Goal: Transaction & Acquisition: Purchase product/service

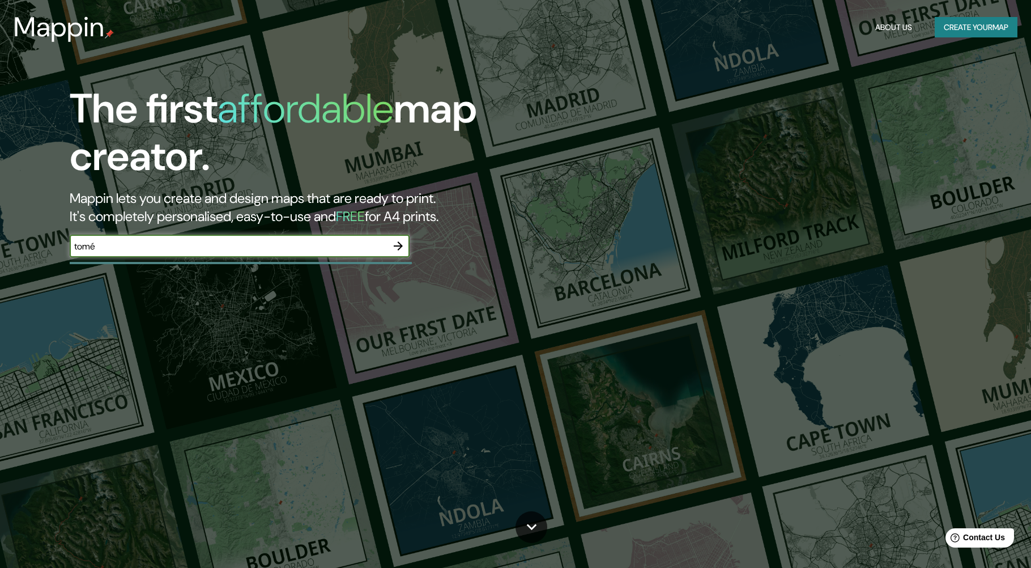
type input "tomé"
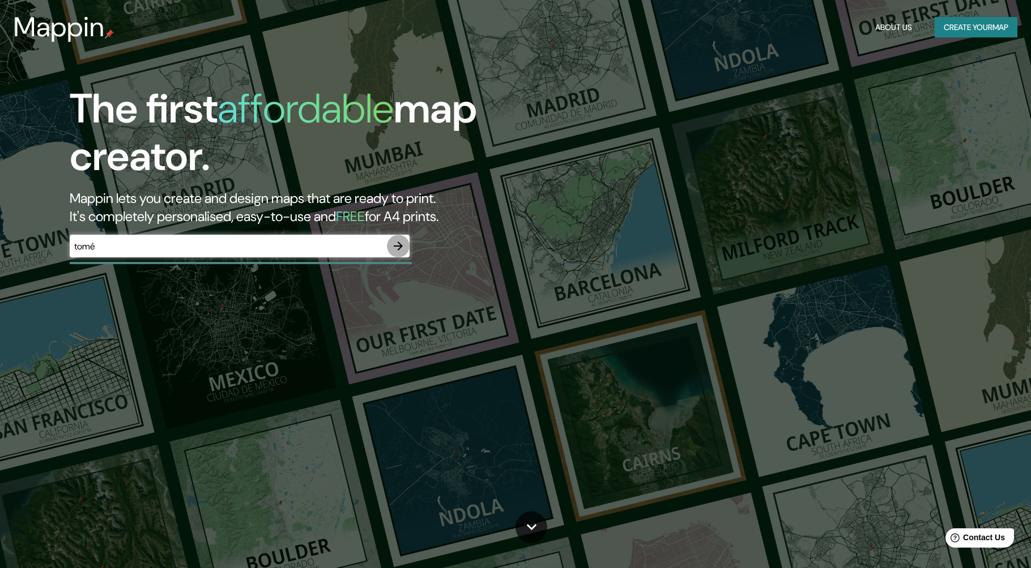
click at [397, 247] on icon "button" at bounding box center [398, 246] width 14 height 14
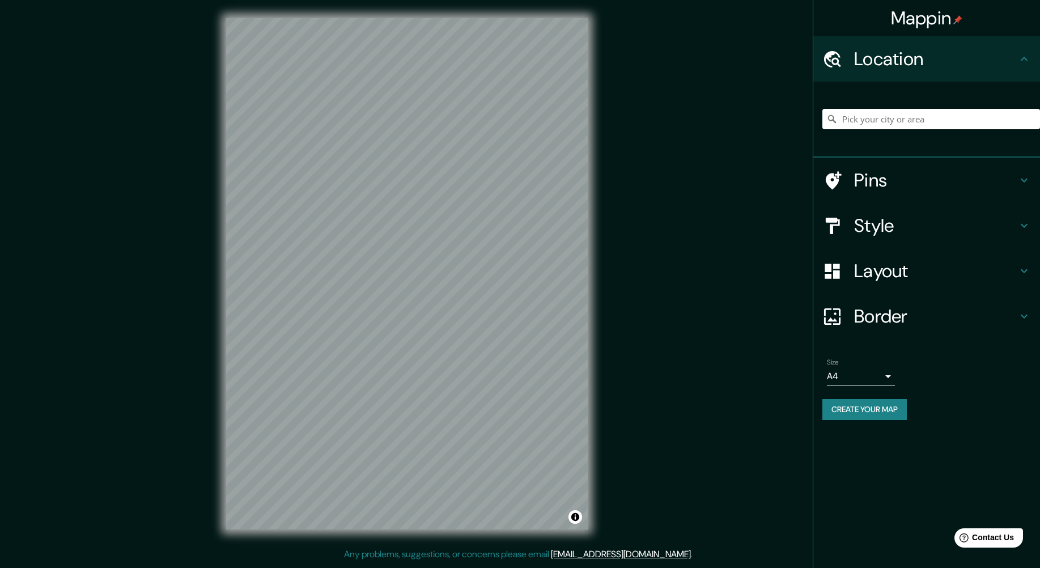
click at [186, 353] on div "Mappin Location Pins Style Layout Border Choose a border. Hint : you can make l…" at bounding box center [520, 282] width 1040 height 565
click at [948, 126] on input "Pick your city or area" at bounding box center [931, 119] width 218 height 20
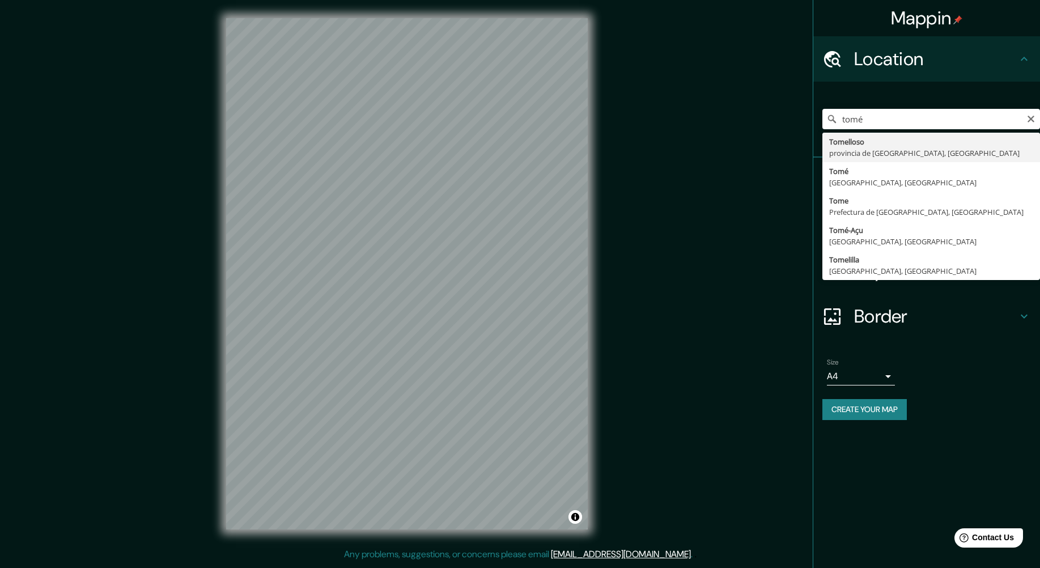
type input "Tomé, [GEOGRAPHIC_DATA], [GEOGRAPHIC_DATA]"
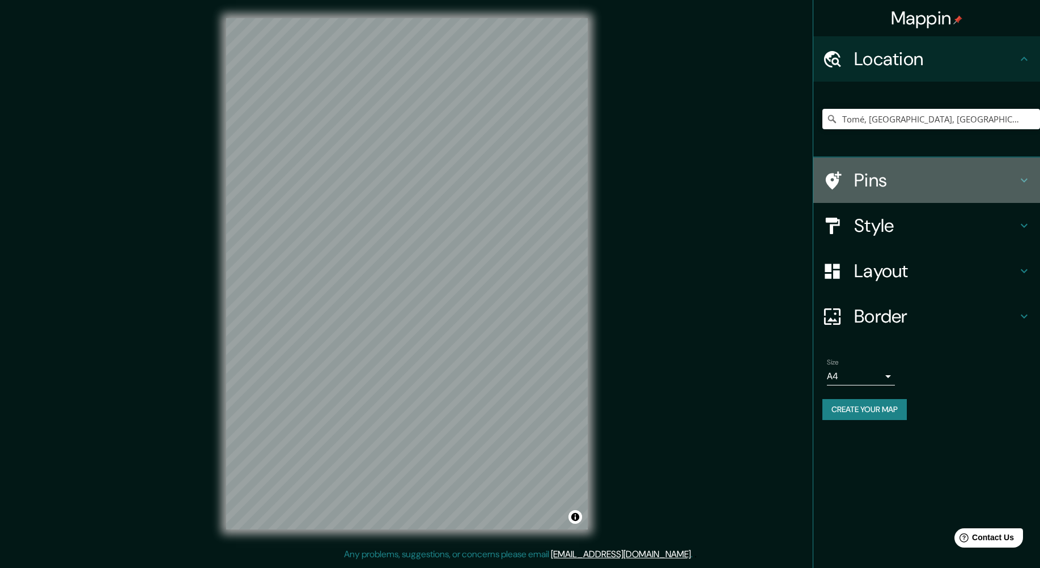
click at [928, 171] on h4 "Pins" at bounding box center [935, 180] width 163 height 23
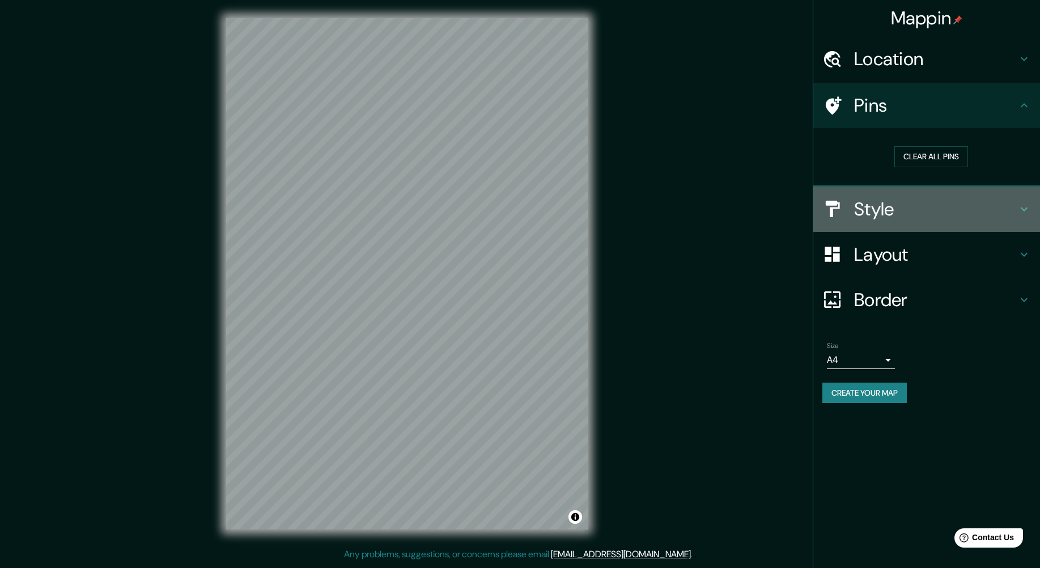
click at [947, 198] on h4 "Style" at bounding box center [935, 209] width 163 height 23
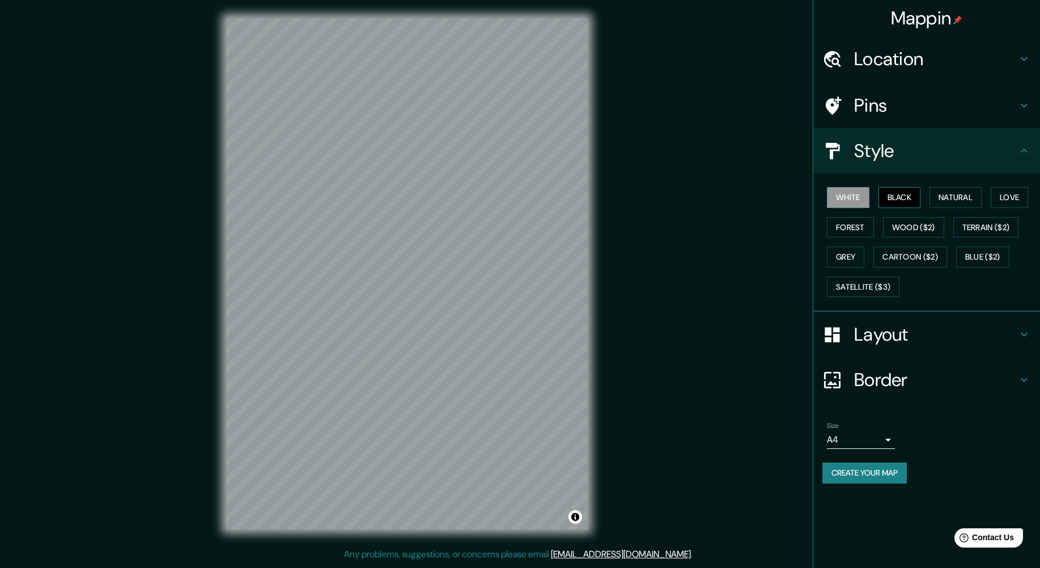
click at [905, 199] on button "Black" at bounding box center [899, 197] width 42 height 21
click at [947, 197] on button "Natural" at bounding box center [955, 197] width 52 height 21
click at [1006, 195] on button "Love" at bounding box center [1008, 197] width 37 height 21
click at [855, 198] on button "White" at bounding box center [848, 197] width 42 height 21
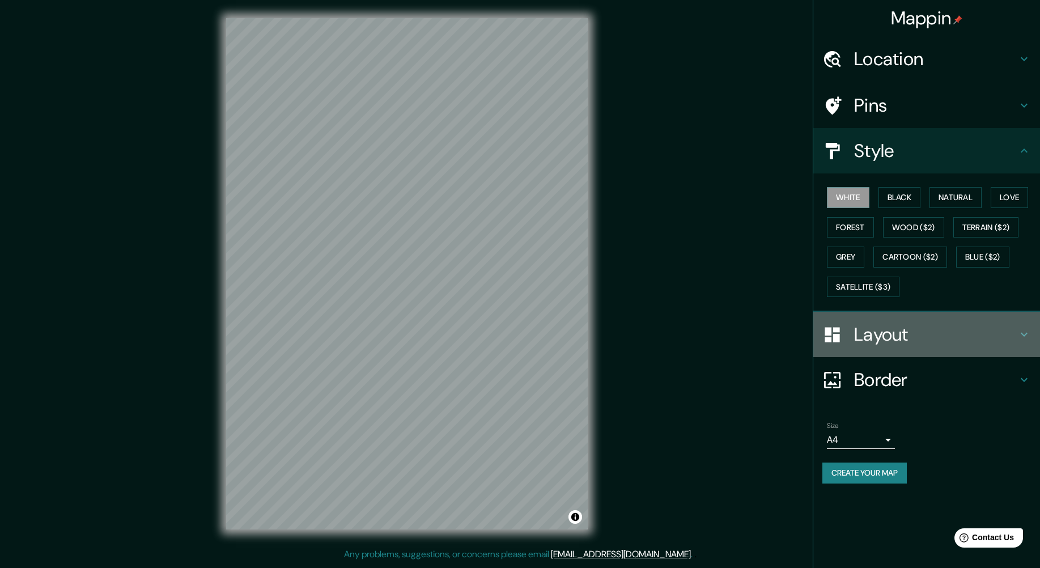
click at [892, 339] on h4 "Layout" at bounding box center [935, 334] width 163 height 23
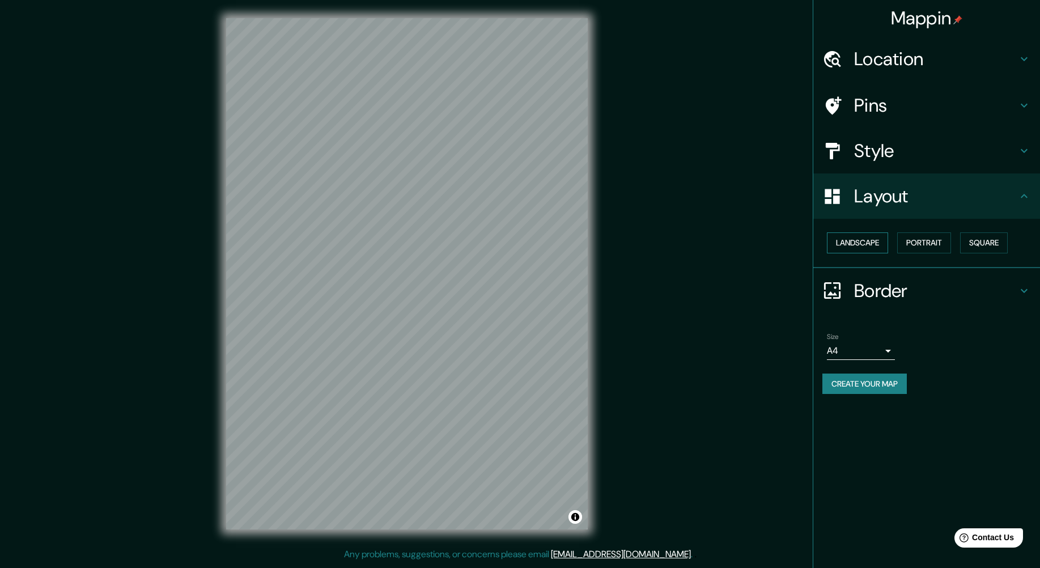
click at [857, 244] on button "Landscape" at bounding box center [857, 242] width 61 height 21
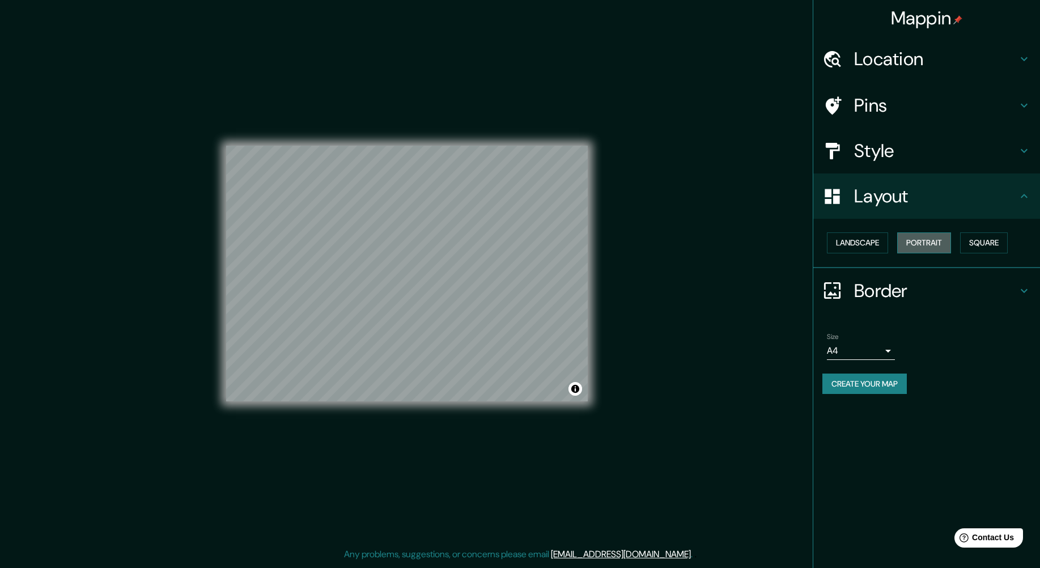
click at [944, 241] on button "Portrait" at bounding box center [924, 242] width 54 height 21
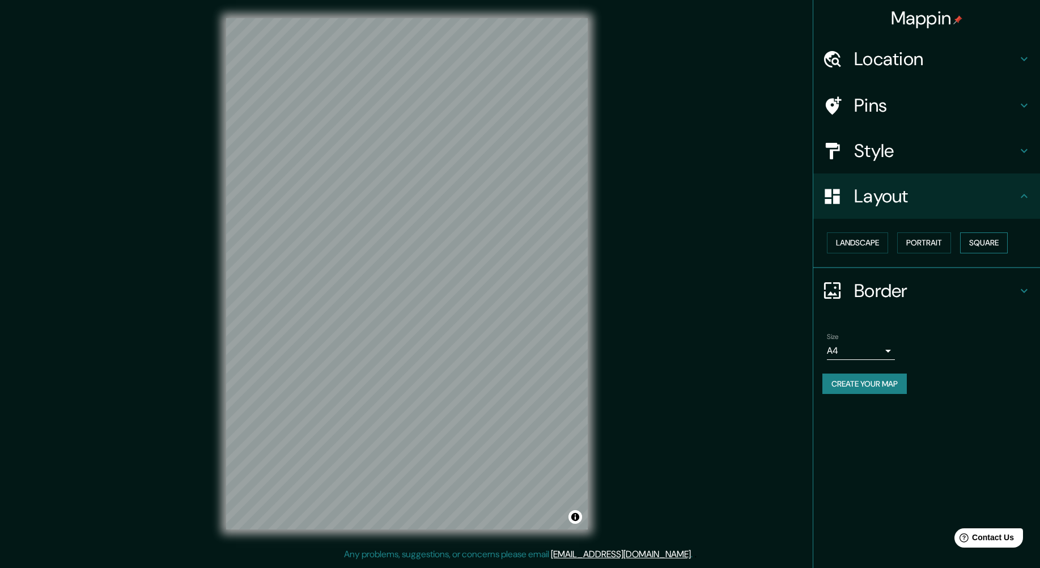
click at [985, 239] on button "Square" at bounding box center [984, 242] width 48 height 21
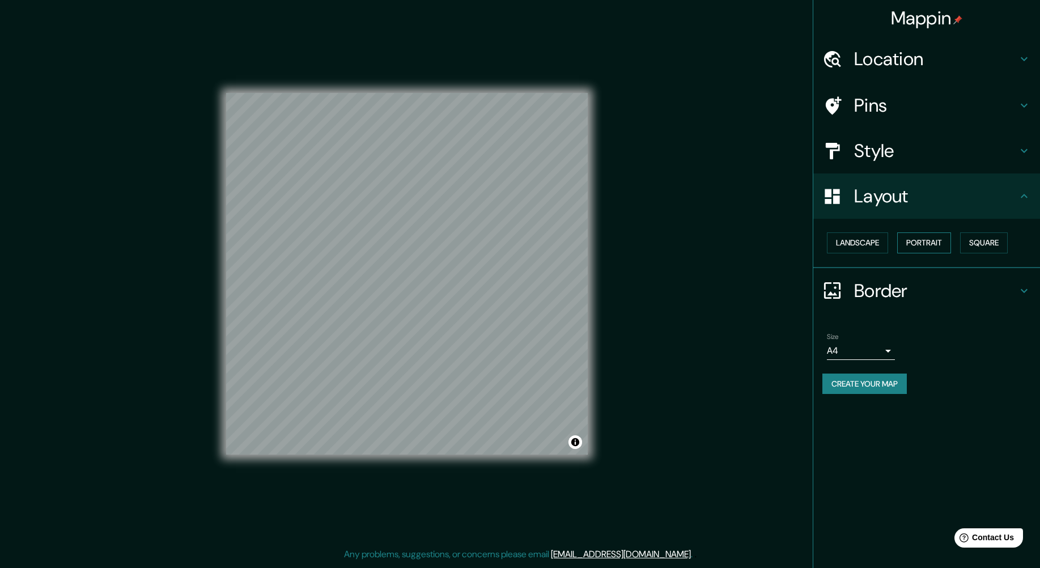
click at [926, 241] on button "Portrait" at bounding box center [924, 242] width 54 height 21
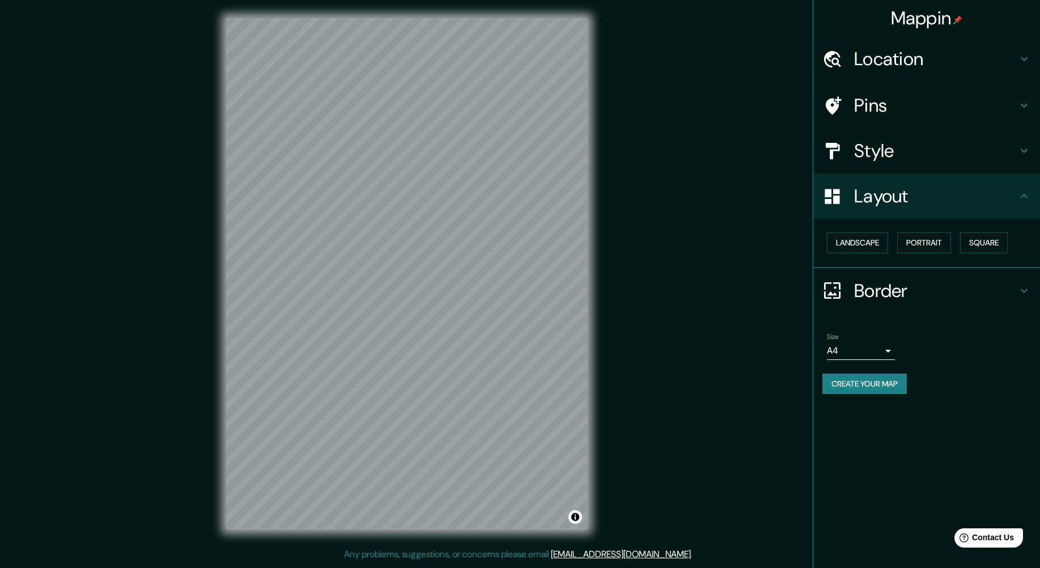
click at [891, 278] on div "Border" at bounding box center [926, 290] width 227 height 45
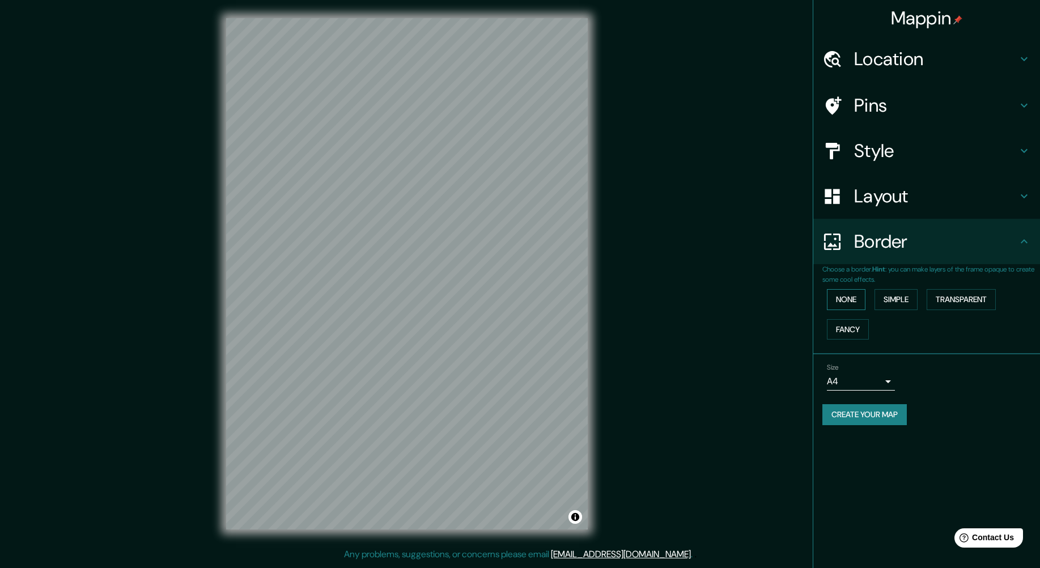
click at [851, 293] on button "None" at bounding box center [846, 299] width 39 height 21
click at [901, 295] on button "Simple" at bounding box center [895, 299] width 43 height 21
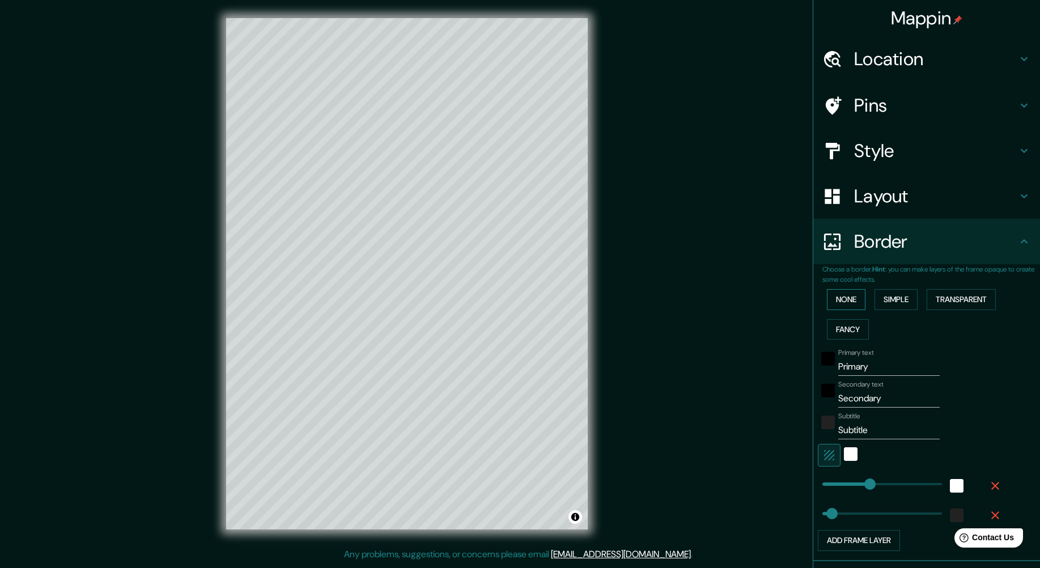
click at [843, 299] on button "None" at bounding box center [846, 299] width 39 height 21
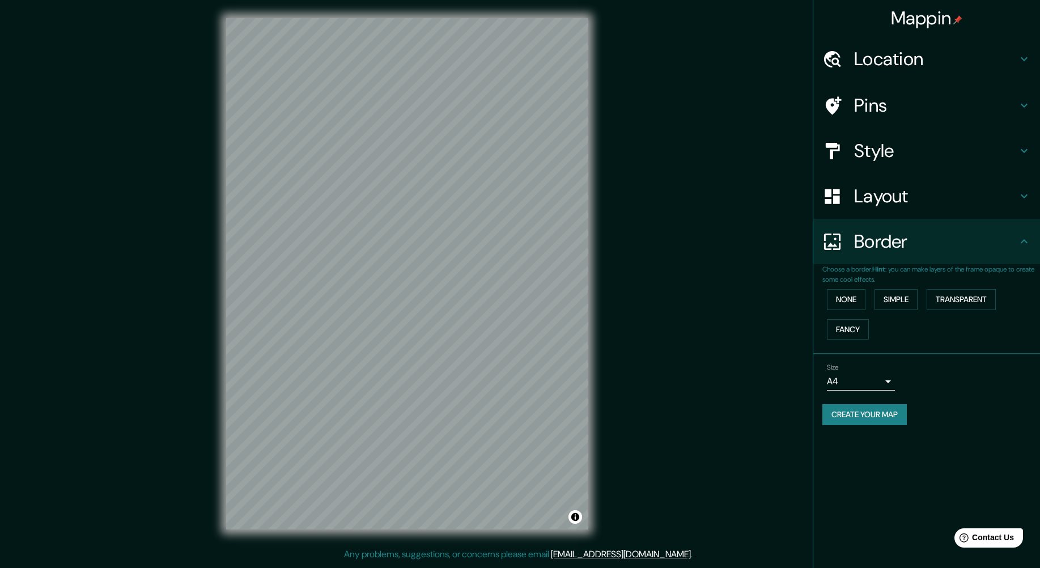
click at [896, 111] on h4 "Pins" at bounding box center [935, 105] width 163 height 23
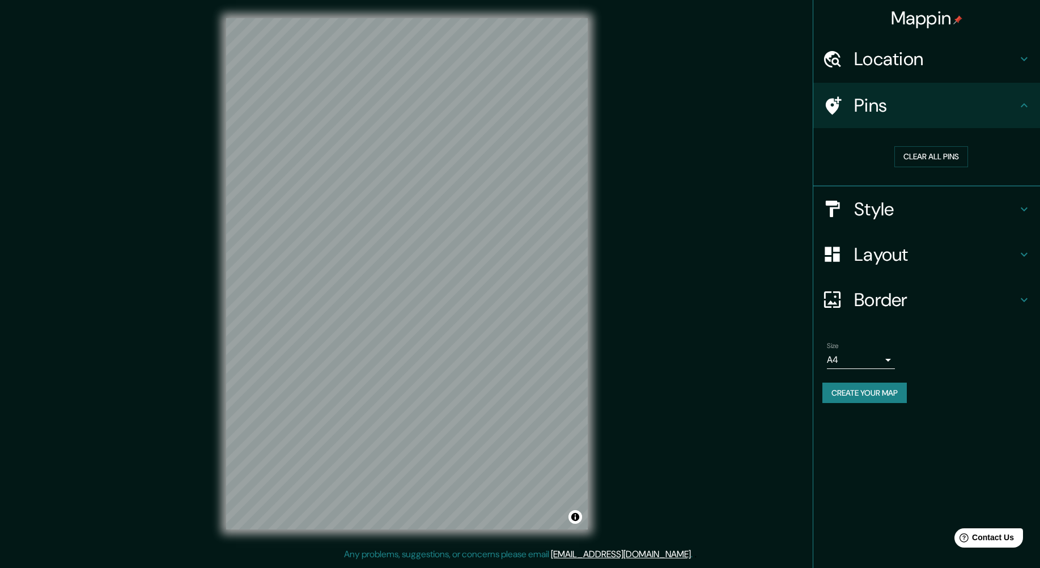
click at [887, 215] on h4 "Style" at bounding box center [935, 209] width 163 height 23
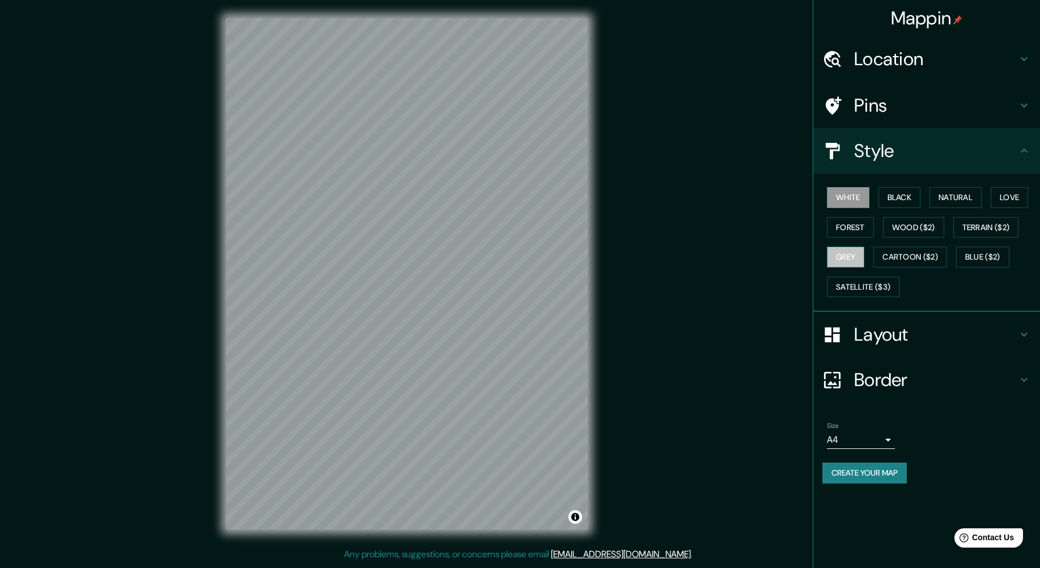
click at [844, 253] on button "Grey" at bounding box center [845, 256] width 37 height 21
click at [1006, 195] on button "Love" at bounding box center [1008, 197] width 37 height 21
click at [918, 232] on button "Wood ($2)" at bounding box center [913, 227] width 61 height 21
click at [909, 254] on button "Cartoon ($2)" at bounding box center [910, 256] width 74 height 21
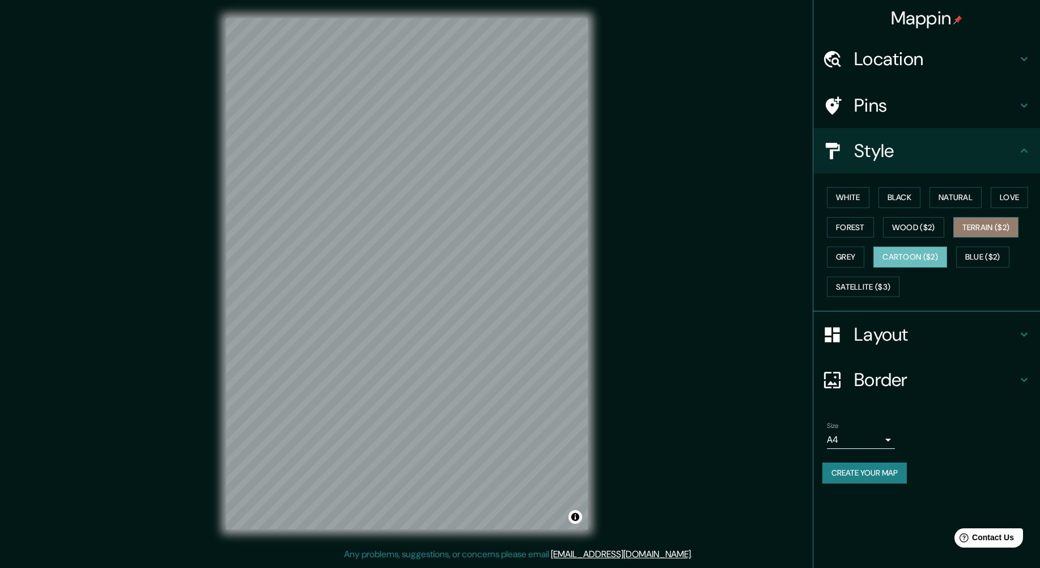
click at [993, 226] on button "Terrain ($2)" at bounding box center [986, 227] width 66 height 21
click at [986, 259] on button "Blue ($2)" at bounding box center [982, 256] width 53 height 21
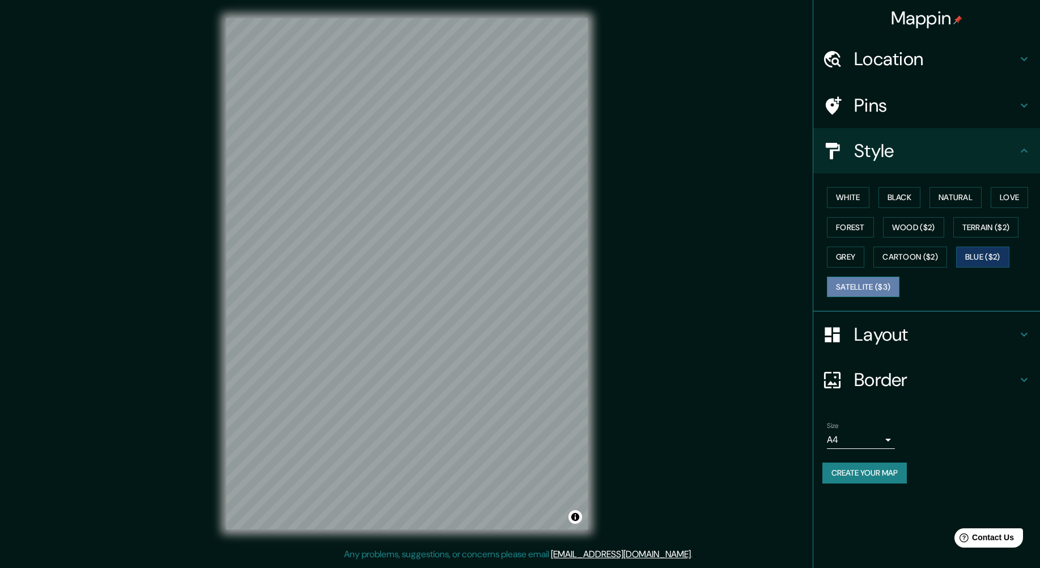
click at [847, 278] on button "Satellite ($3)" at bounding box center [863, 286] width 73 height 21
click at [850, 199] on button "White" at bounding box center [848, 197] width 42 height 21
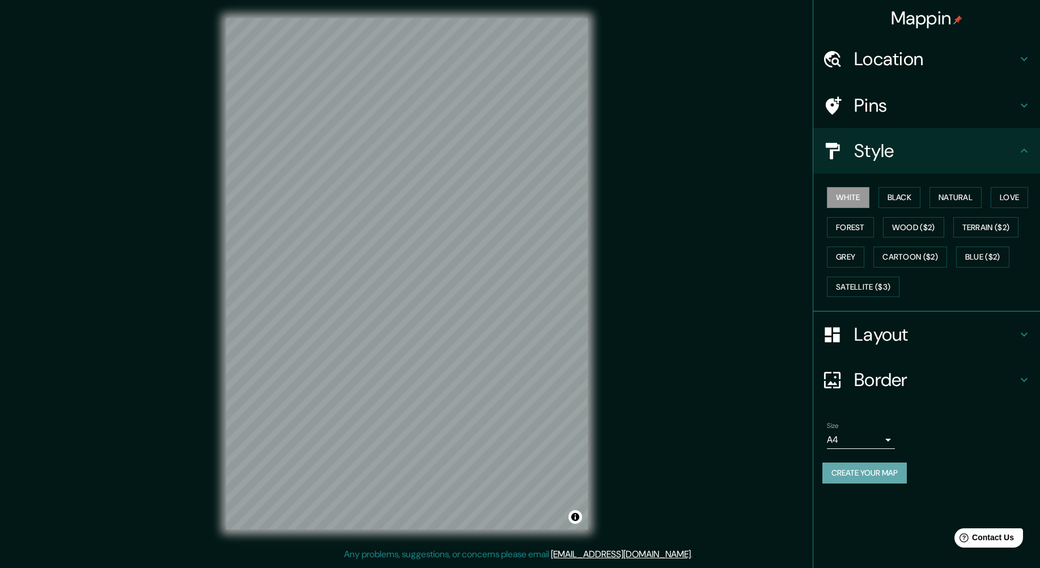
click at [875, 471] on button "Create your map" at bounding box center [864, 472] width 84 height 21
click at [849, 470] on button "Create your map" at bounding box center [864, 472] width 84 height 21
